Goal: Task Accomplishment & Management: Manage account settings

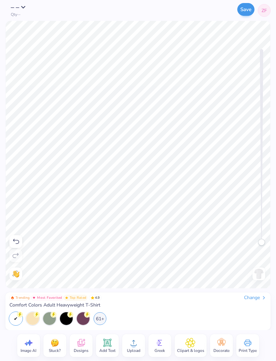
click at [243, 11] on button "Save" at bounding box center [246, 9] width 17 height 13
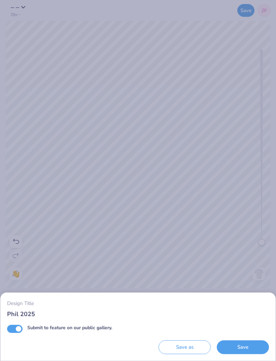
click at [241, 130] on div "Design Title Phil 2025 Submit to feature on our public gallery. Save as Save" at bounding box center [138, 180] width 276 height 361
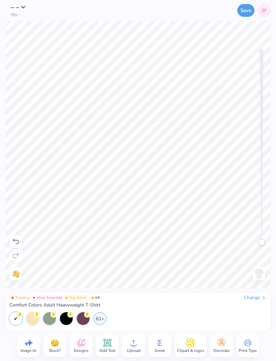
click at [268, 9] on link "ZF" at bounding box center [264, 10] width 13 height 13
click at [242, 10] on button "Save" at bounding box center [246, 9] width 17 height 13
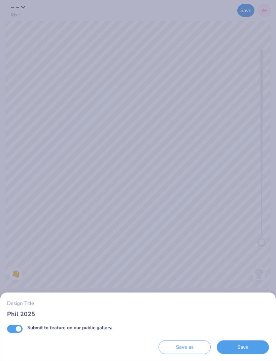
click at [111, 315] on input "Phil 2025" at bounding box center [138, 314] width 262 height 9
click at [25, 312] on input "Phil 2025" at bounding box center [138, 314] width 262 height 9
click at [7, 313] on input "Phil 2025" at bounding box center [138, 314] width 262 height 9
click at [180, 342] on button "Save as" at bounding box center [185, 348] width 52 height 14
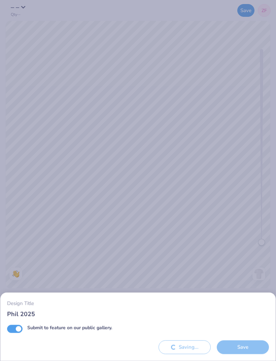
click at [262, 220] on div "Design Title Phil 2025 Submit to feature on our public gallery. Saving... Save" at bounding box center [138, 180] width 276 height 361
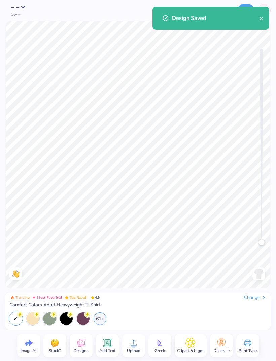
click at [248, 301] on div "Change" at bounding box center [255, 298] width 23 height 6
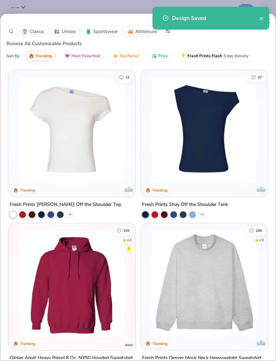
click at [269, 28] on div at bounding box center [211, 29] width 117 height 2
click at [264, 29] on div at bounding box center [211, 29] width 117 height 2
click at [257, 19] on div "Design Saved" at bounding box center [215, 18] width 87 height 8
click at [260, 18] on icon "close" at bounding box center [261, 18] width 3 height 3
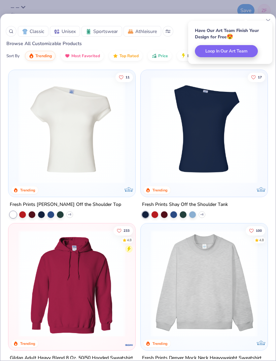
select select "Member apparel for registered Student Organization / Department / School"
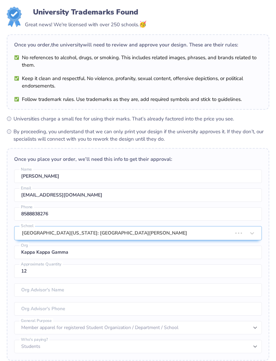
click at [265, 34] on div "Once you order, the university will need to review and approve your design. The…" at bounding box center [138, 71] width 263 height 75
click at [262, 26] on div "University Trademarks Found Great news! We're licensed with over 250 schools. 🥳" at bounding box center [138, 18] width 263 height 22
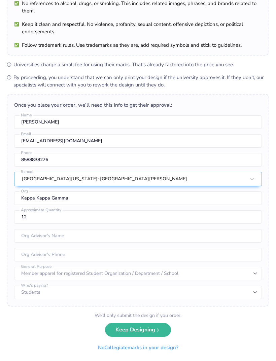
scroll to position [54, 0]
click at [151, 329] on button "Keep Designing" at bounding box center [138, 331] width 66 height 14
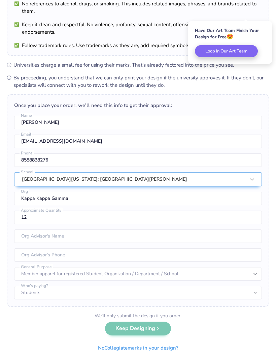
scroll to position [0, 0]
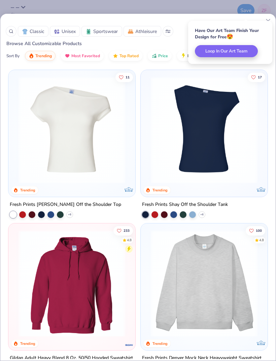
click at [262, 24] on div "Have Our Art Team Finish Your Design for Free 😍 Loop In Our Art Team" at bounding box center [230, 42] width 84 height 43
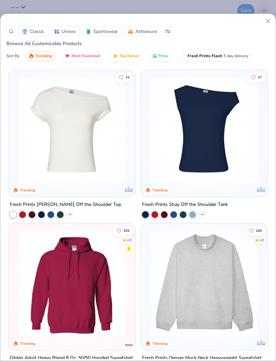
click at [267, 21] on icon at bounding box center [268, 21] width 7 height 7
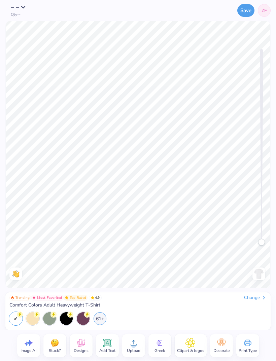
click at [264, 12] on span "ZF" at bounding box center [264, 10] width 5 height 7
click at [259, 13] on link "ZF" at bounding box center [264, 10] width 13 height 13
